Goal: Check status: Check status

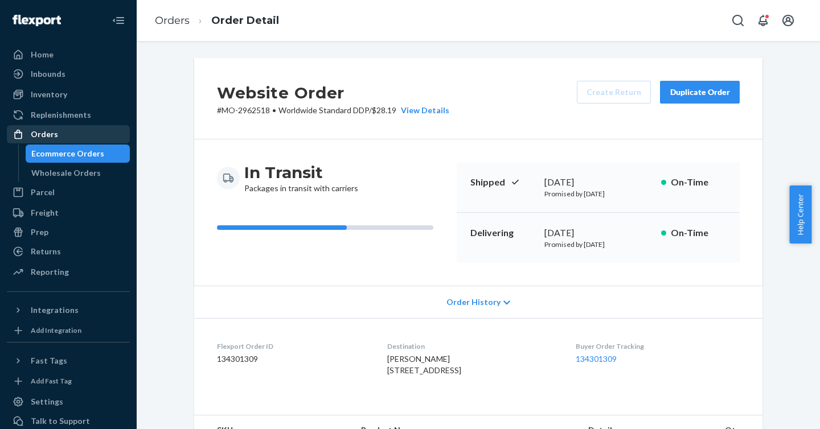
click at [52, 135] on div "Orders" at bounding box center [44, 134] width 27 height 11
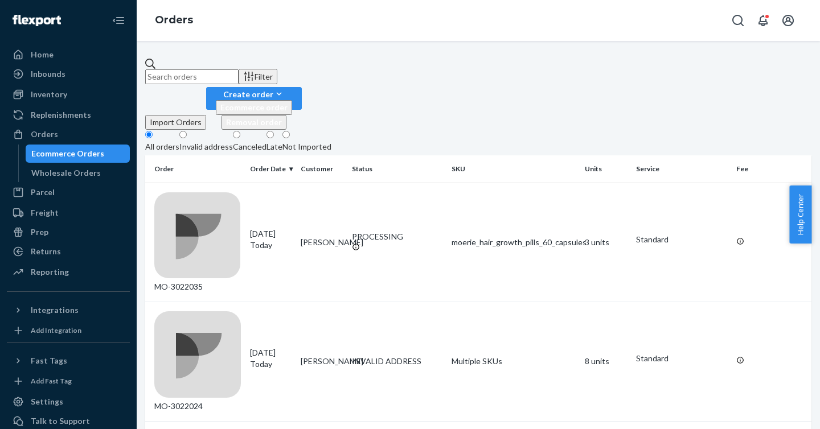
click at [238, 74] on input "text" at bounding box center [191, 76] width 93 height 15
paste input "2574490"
drag, startPoint x: 310, startPoint y: 68, endPoint x: 127, endPoint y: 66, distance: 183.3
click at [127, 66] on div "Home Inbounds Shipping Plans Problems Inventory Products Branded Packaging Repl…" at bounding box center [410, 214] width 820 height 429
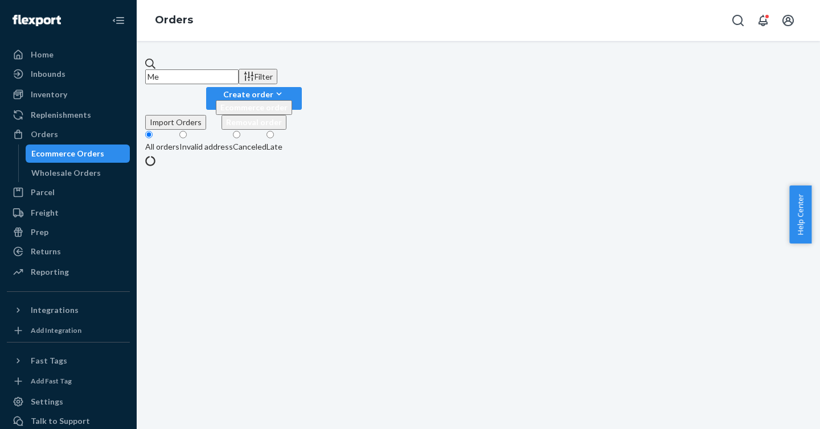
type input "M"
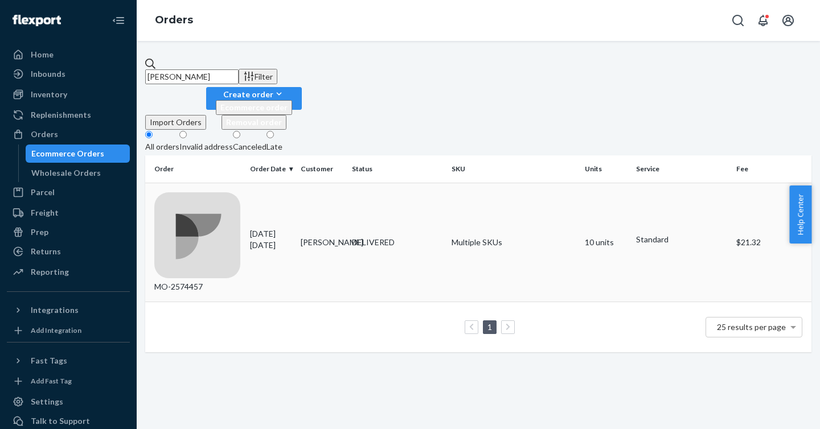
type input "[PERSON_NAME]"
click at [188, 192] on div "MO-2574457" at bounding box center [197, 242] width 87 height 101
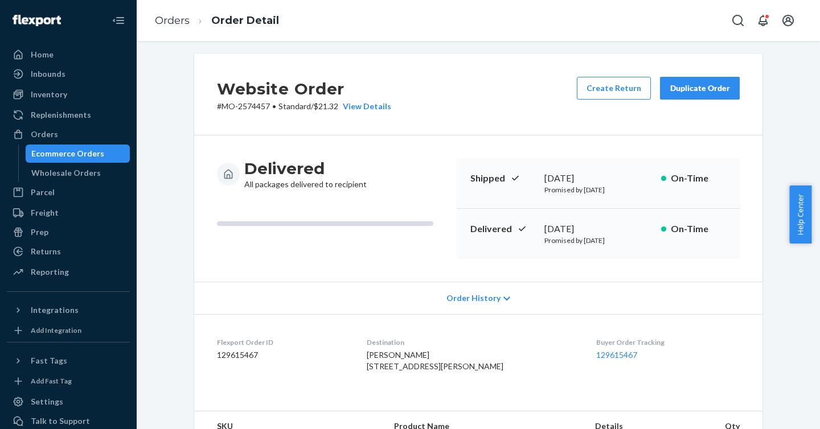
scroll to position [5, 0]
click at [68, 143] on link "Orders" at bounding box center [68, 134] width 123 height 18
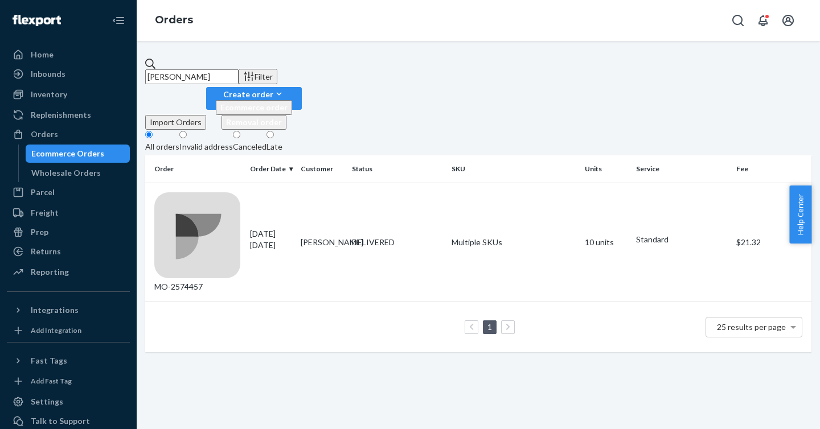
drag, startPoint x: 268, startPoint y: 69, endPoint x: 140, endPoint y: 64, distance: 127.6
click at [140, 64] on div "[PERSON_NAME] Filter Import Orders Create order Ecommerce order Removal order A…" at bounding box center [478, 235] width 683 height 388
paste input "2972702"
type input "2972702"
click at [205, 192] on div "MO-2972702" at bounding box center [197, 242] width 87 height 101
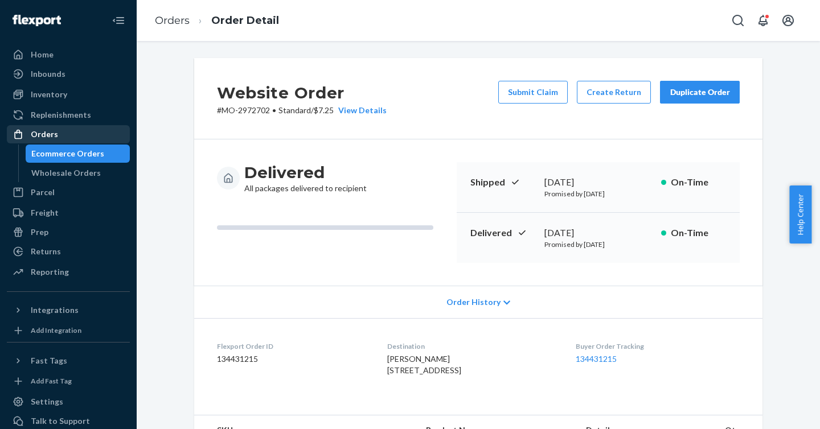
click at [26, 127] on div "Orders" at bounding box center [68, 134] width 121 height 16
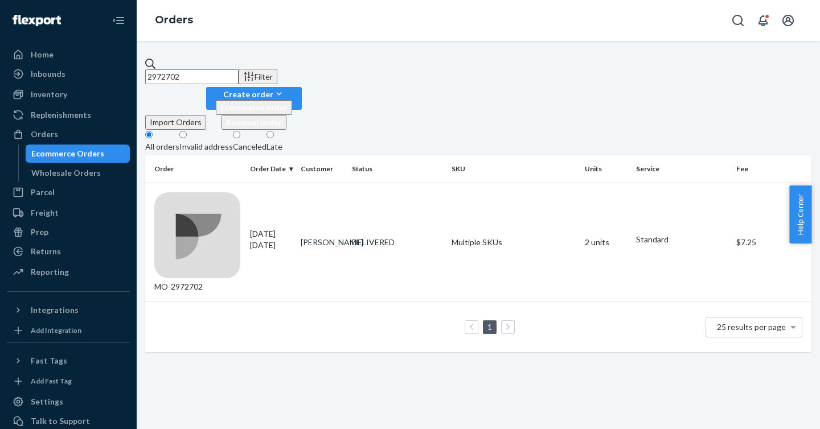
drag, startPoint x: 278, startPoint y: 78, endPoint x: 122, endPoint y: 68, distance: 156.3
click at [122, 68] on div "Home Inbounds Shipping Plans Problems Inventory Products Branded Packaging Repl…" at bounding box center [410, 214] width 820 height 429
paste input "662178"
type input "2662178"
click at [198, 192] on div "MO-2662178" at bounding box center [197, 242] width 87 height 101
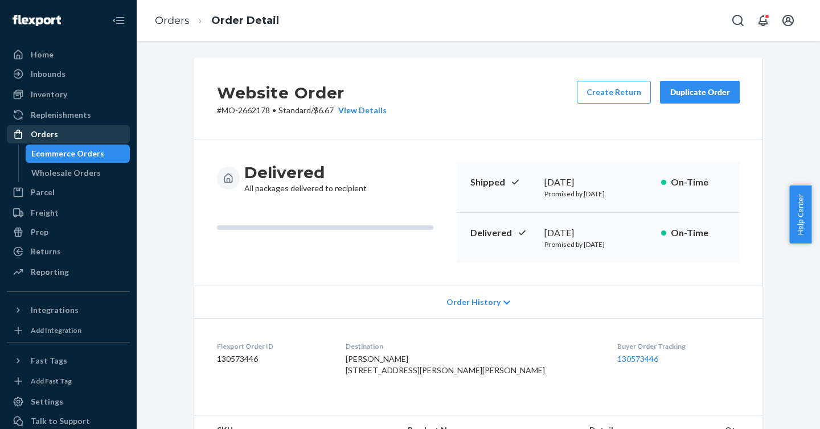
click at [50, 139] on div "Orders" at bounding box center [44, 134] width 27 height 11
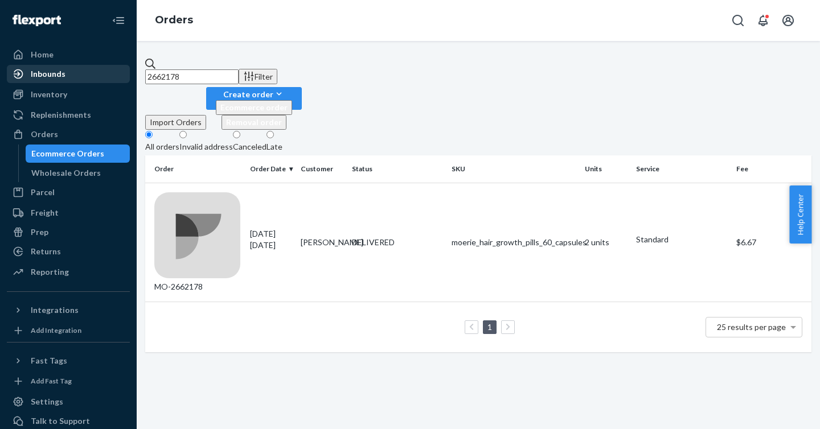
drag, startPoint x: 257, startPoint y: 79, endPoint x: 114, endPoint y: 71, distance: 143.1
click at [114, 71] on div "Home Inbounds Shipping Plans Problems Inventory Products Branded Packaging Repl…" at bounding box center [410, 214] width 820 height 429
paste input "883223"
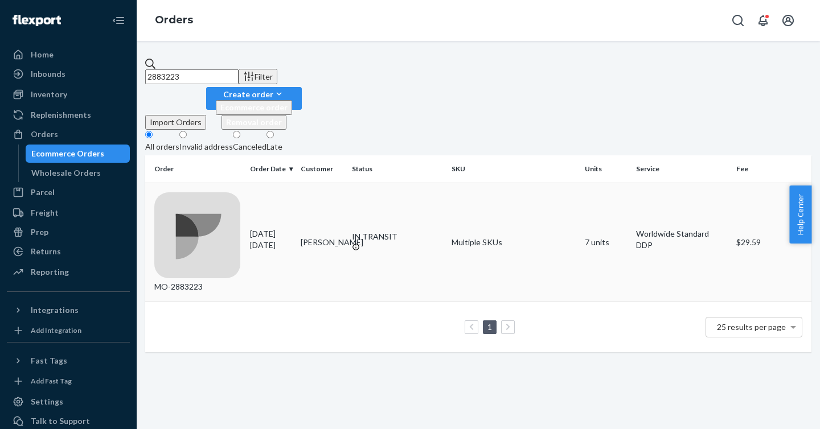
type input "2883223"
click at [204, 192] on div "MO-2883223" at bounding box center [197, 242] width 87 height 101
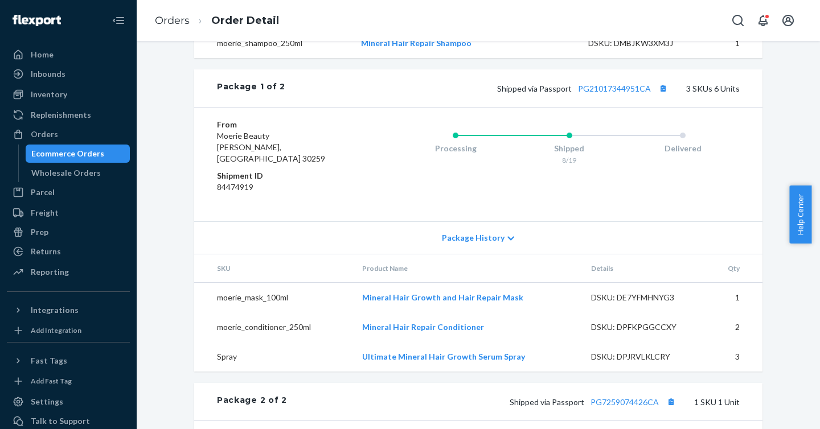
scroll to position [487, 0]
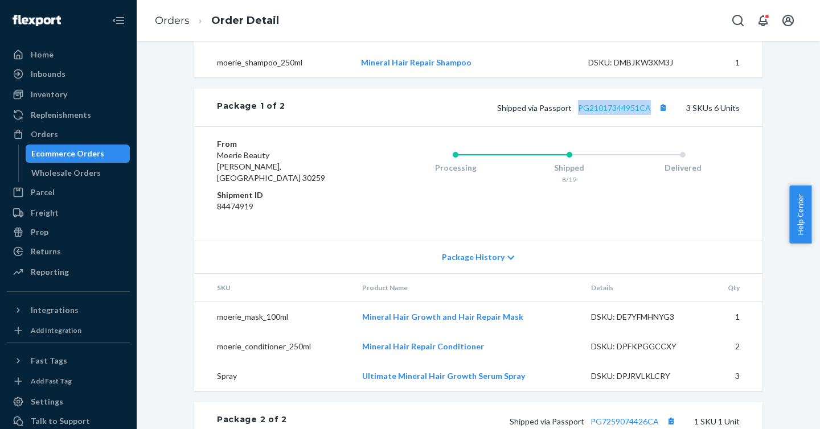
drag, startPoint x: 650, startPoint y: 134, endPoint x: 576, endPoint y: 133, distance: 74.0
click at [576, 113] on span "Shipped via Passport PG21017344951CA" at bounding box center [583, 108] width 173 height 10
copy link "PG21017344951CA"
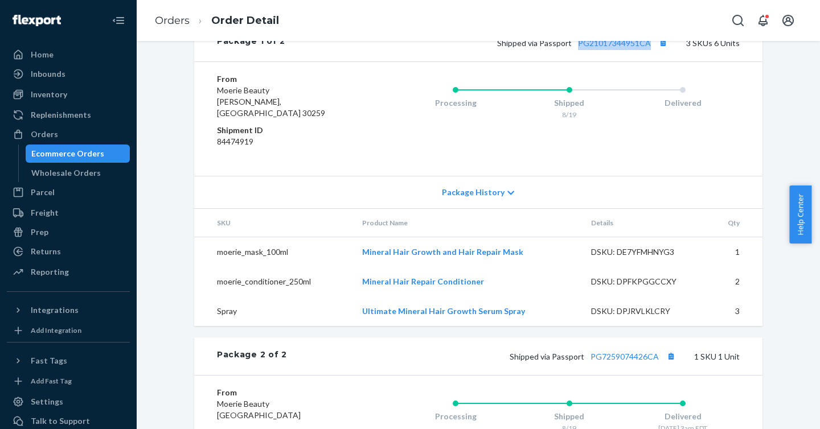
scroll to position [541, 0]
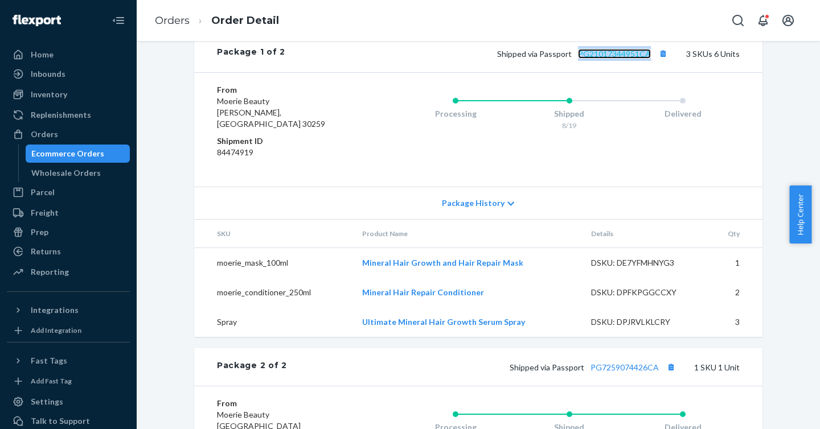
click at [613, 59] on link "PG21017344951CA" at bounding box center [614, 54] width 73 height 10
click at [39, 131] on div "Orders" at bounding box center [44, 134] width 27 height 11
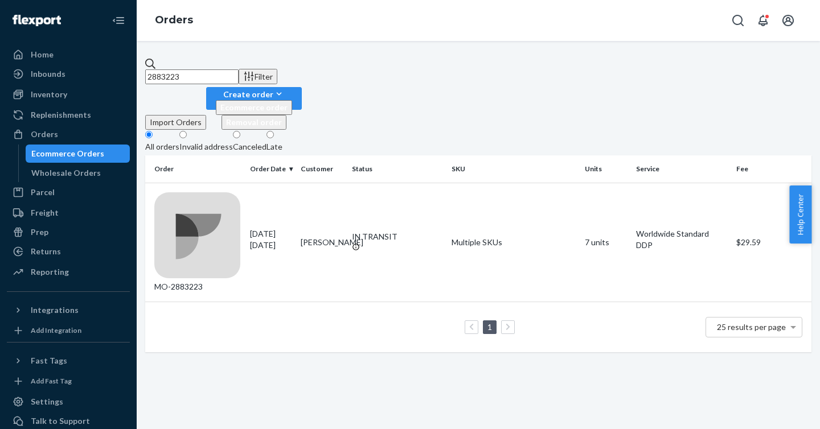
drag, startPoint x: 252, startPoint y: 78, endPoint x: 137, endPoint y: 65, distance: 116.2
click at [137, 65] on div "2883223 Filter Import Orders Create order Ecommerce order Removal order All ord…" at bounding box center [478, 235] width 683 height 388
paste input "[EMAIL_ADDRESS][DOMAIN_NAME]"
drag, startPoint x: 311, startPoint y: 64, endPoint x: 120, endPoint y: 67, distance: 191.3
click at [120, 67] on div "Home Inbounds Shipping Plans Problems Inventory Products Branded Packaging Repl…" at bounding box center [410, 214] width 820 height 429
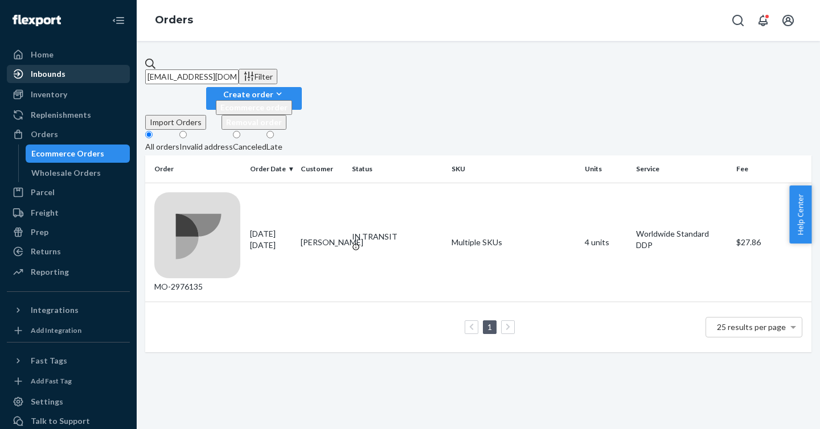
paste input "2976135"
type input "2976135"
click at [190, 192] on div "MO-2976135" at bounding box center [197, 242] width 87 height 101
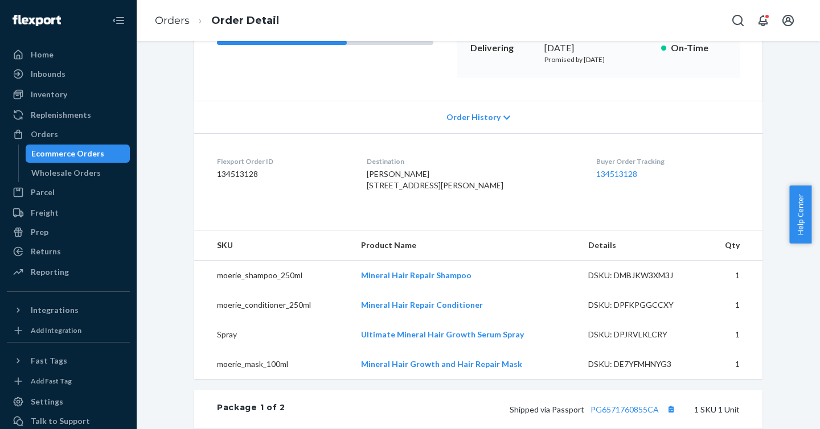
scroll to position [177, 0]
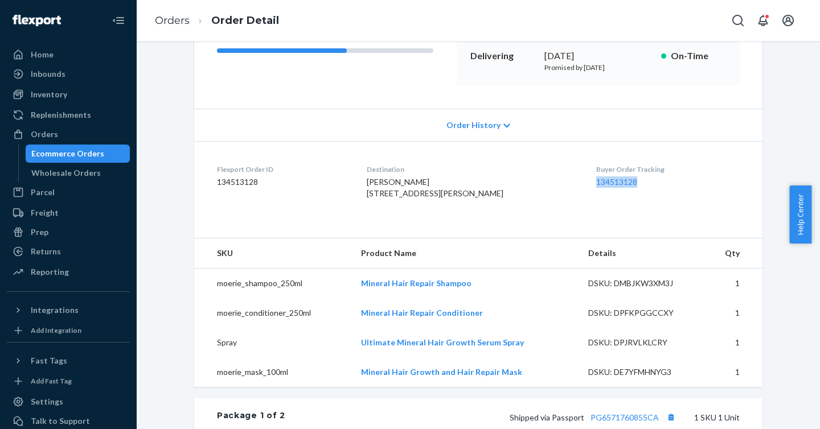
drag, startPoint x: 632, startPoint y: 182, endPoint x: 541, endPoint y: 211, distance: 95.6
click at [574, 183] on dl "Flexport Order ID 134513128 Destination [PERSON_NAME] [STREET_ADDRESS][PERSON_N…" at bounding box center [478, 183] width 568 height 85
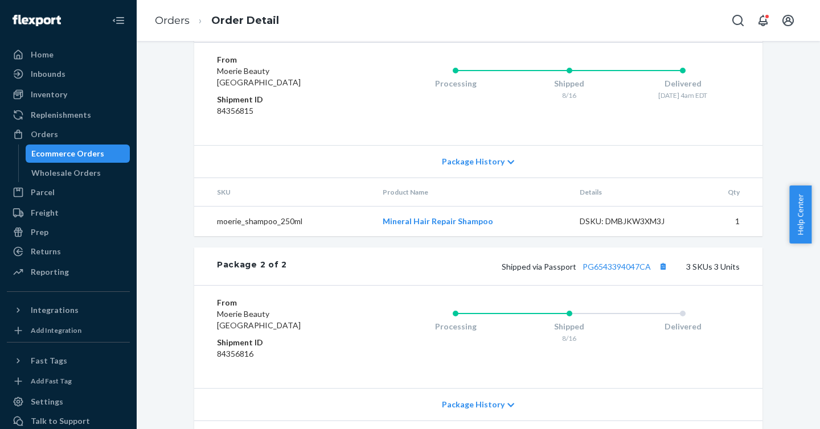
scroll to position [621, 0]
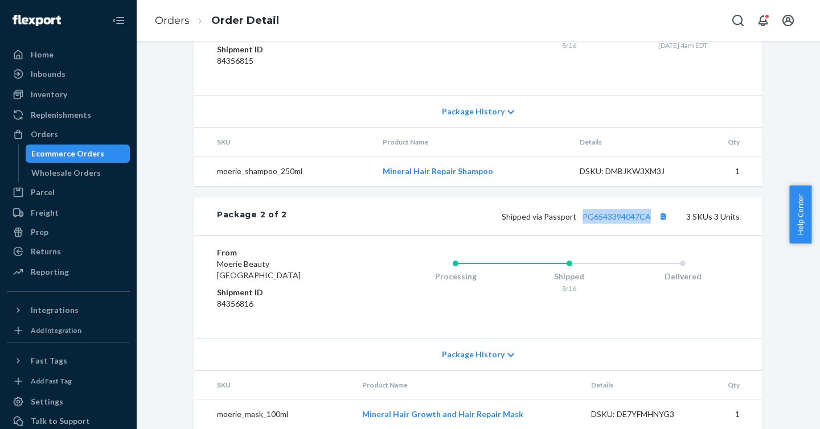
drag, startPoint x: 651, startPoint y: 238, endPoint x: 579, endPoint y: 240, distance: 71.2
click at [579, 221] on span "Shipped via Passport PG6543394047CA" at bounding box center [585, 217] width 168 height 10
copy link "PG6543394047CA"
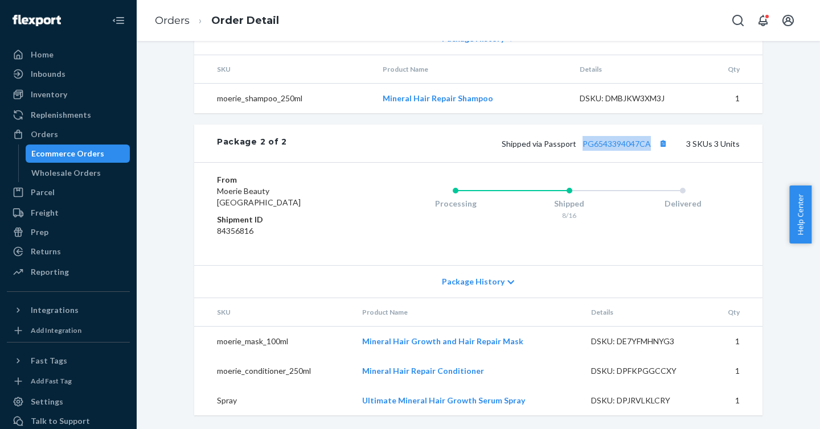
scroll to position [717, 0]
